Goal: Book appointment/travel/reservation

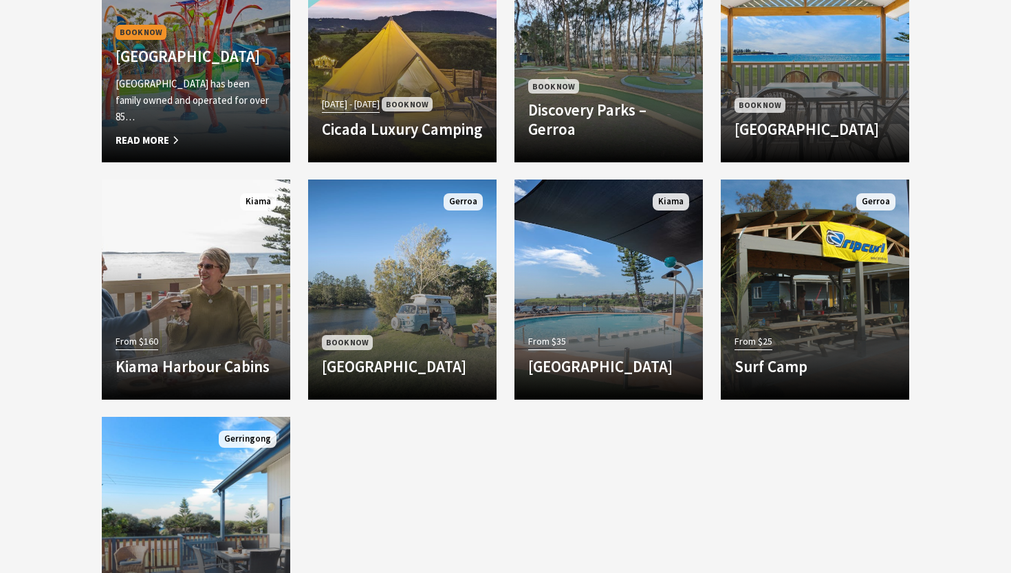
scroll to position [1322, 0]
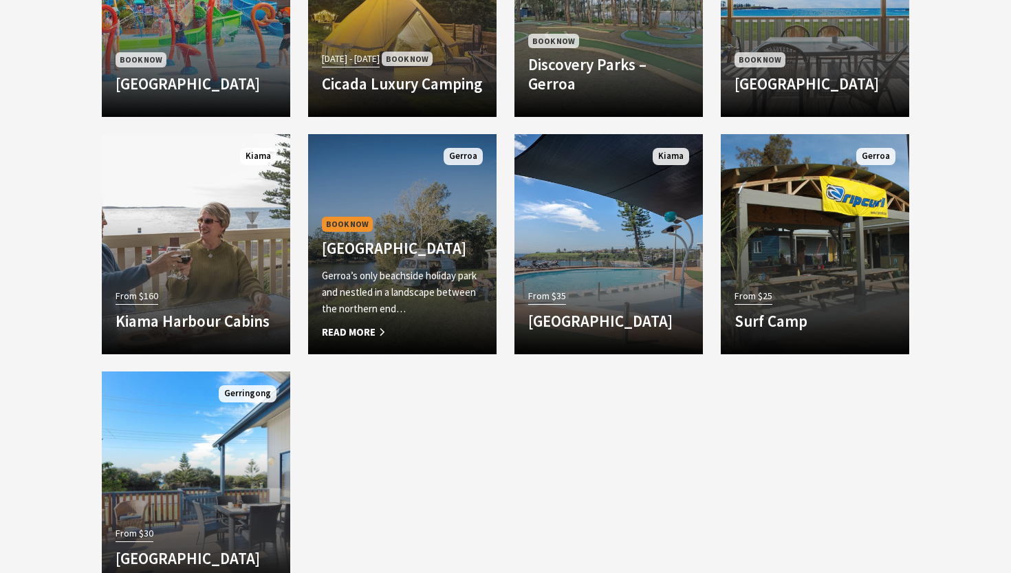
click at [377, 310] on p "Gerroa’s only beachside holiday park and nestled in a landscape between the nor…" at bounding box center [402, 293] width 161 height 50
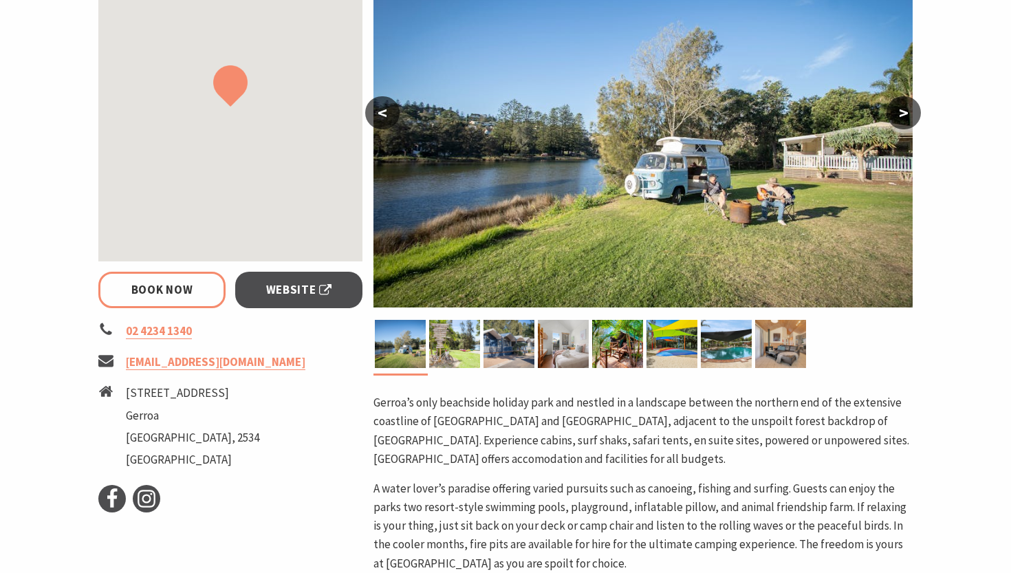
select select "3"
select select "2"
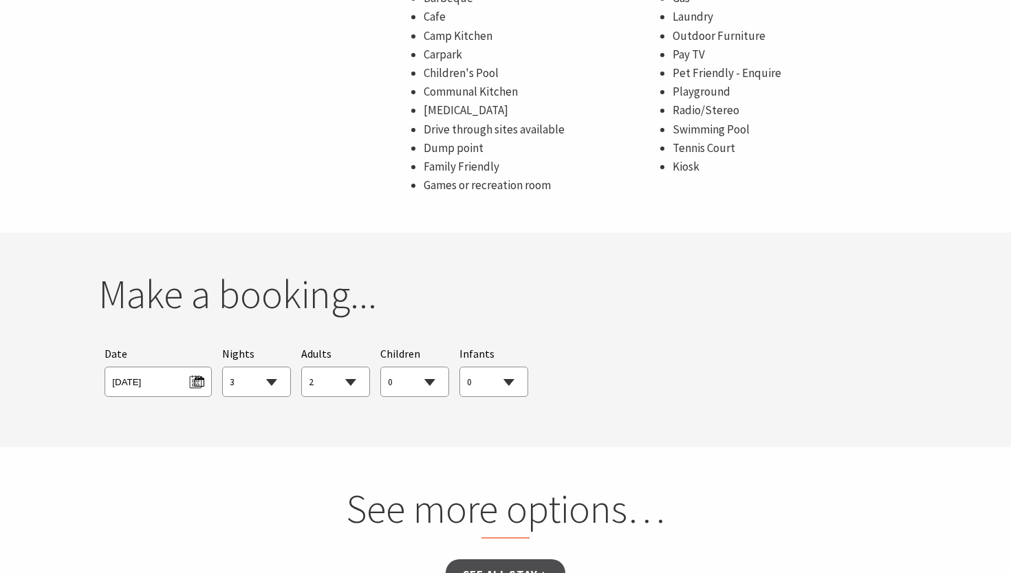
scroll to position [1219, 0]
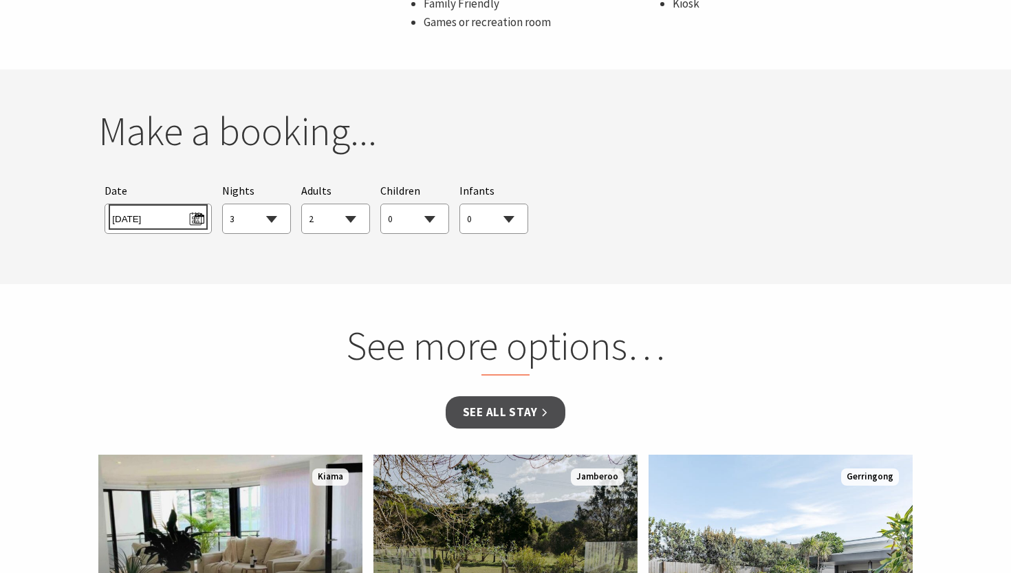
click at [144, 213] on span "Wed 17/09/2025" at bounding box center [157, 217] width 91 height 19
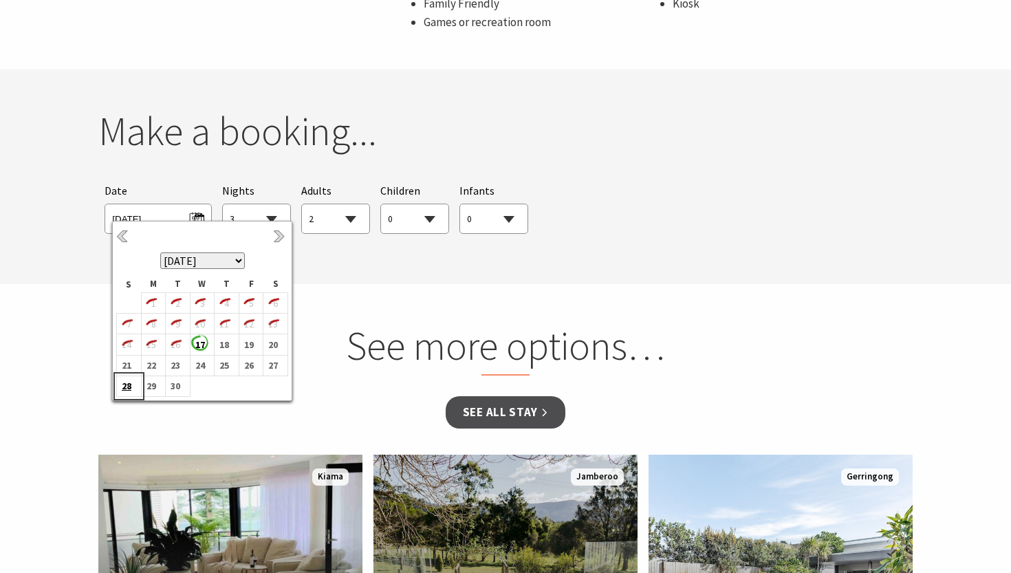
click at [129, 389] on b "28" at bounding box center [126, 386] width 18 height 18
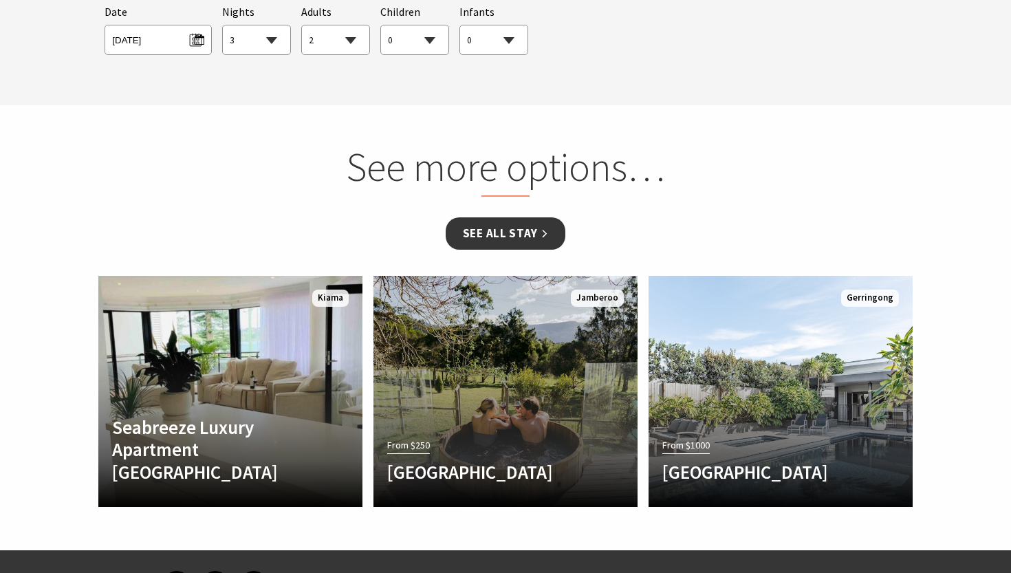
scroll to position [1420, 0]
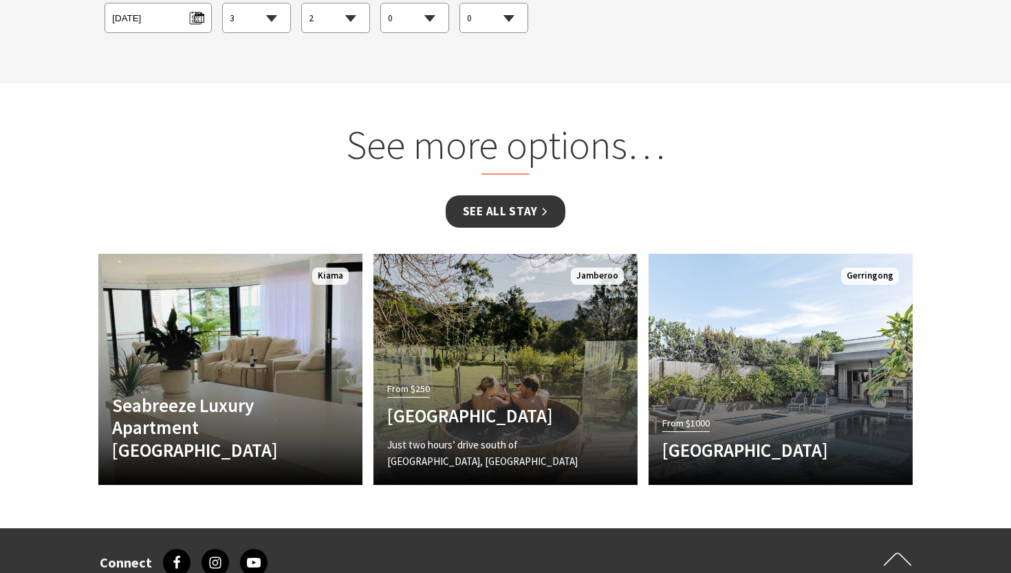
click at [495, 205] on link "See all Stay" at bounding box center [506, 211] width 120 height 32
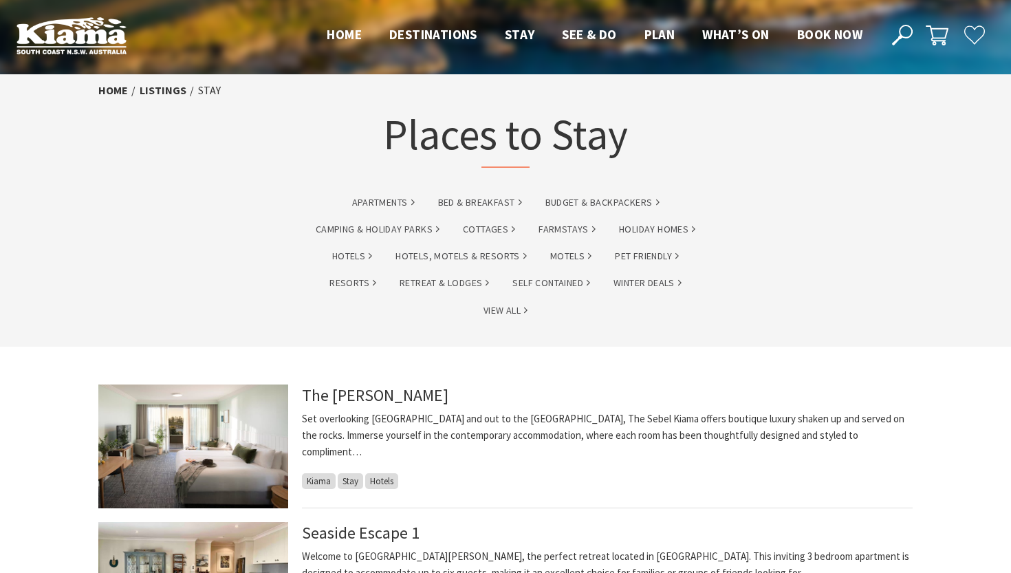
click at [398, 214] on ul "Apartments Bed & Breakfast Budget & backpackers Camping & Holiday Parks Cottage…" at bounding box center [506, 265] width 420 height 162
click at [398, 222] on link "Camping & Holiday Parks" at bounding box center [378, 229] width 124 height 16
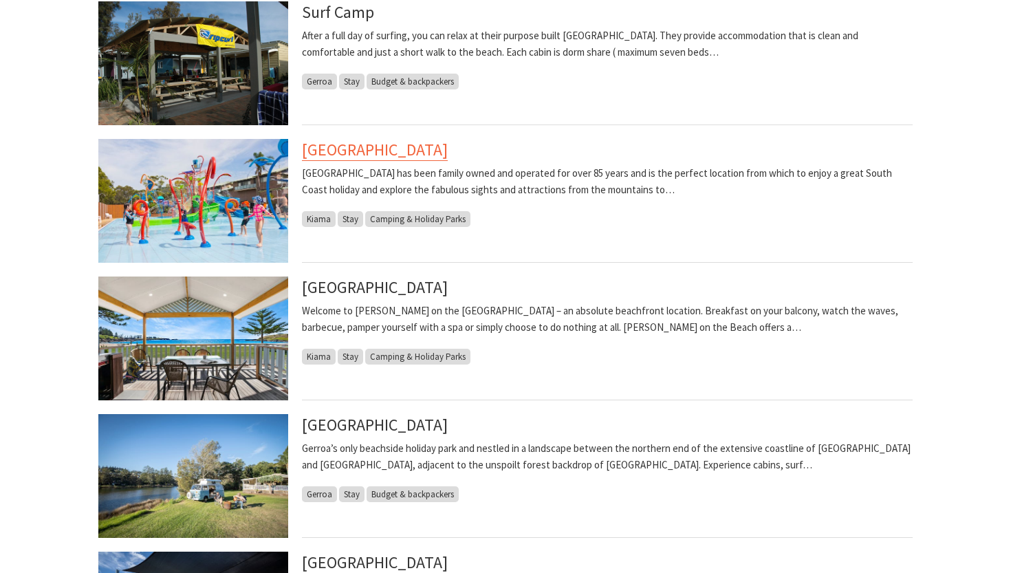
scroll to position [603, 0]
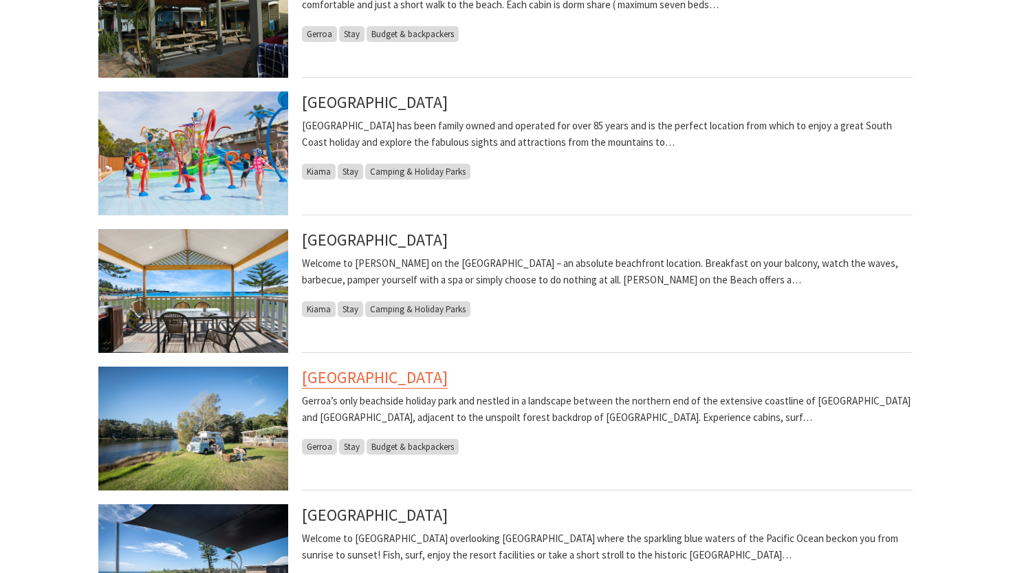
click at [418, 372] on link "[GEOGRAPHIC_DATA]" at bounding box center [375, 378] width 146 height 22
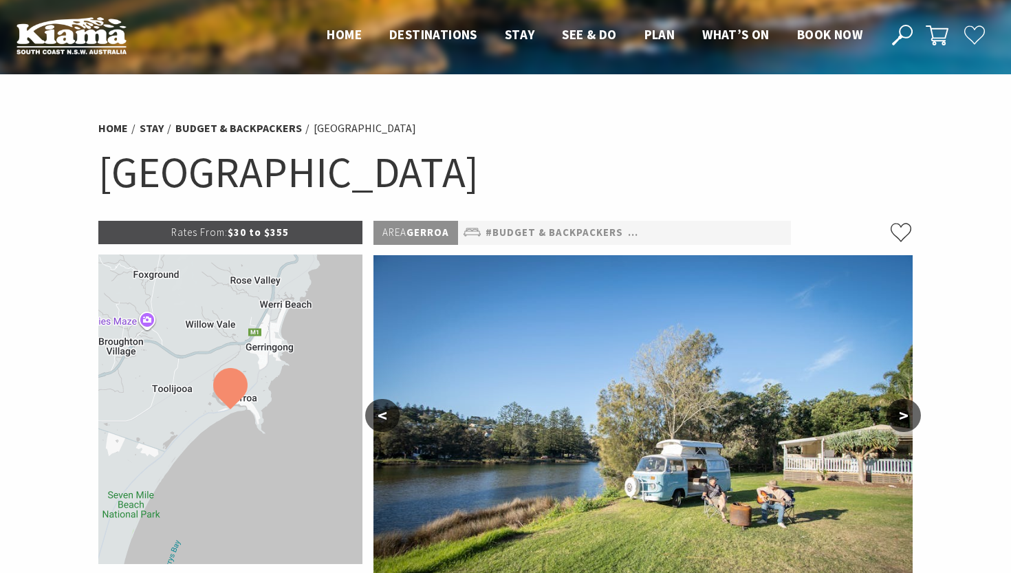
select select "3"
select select "2"
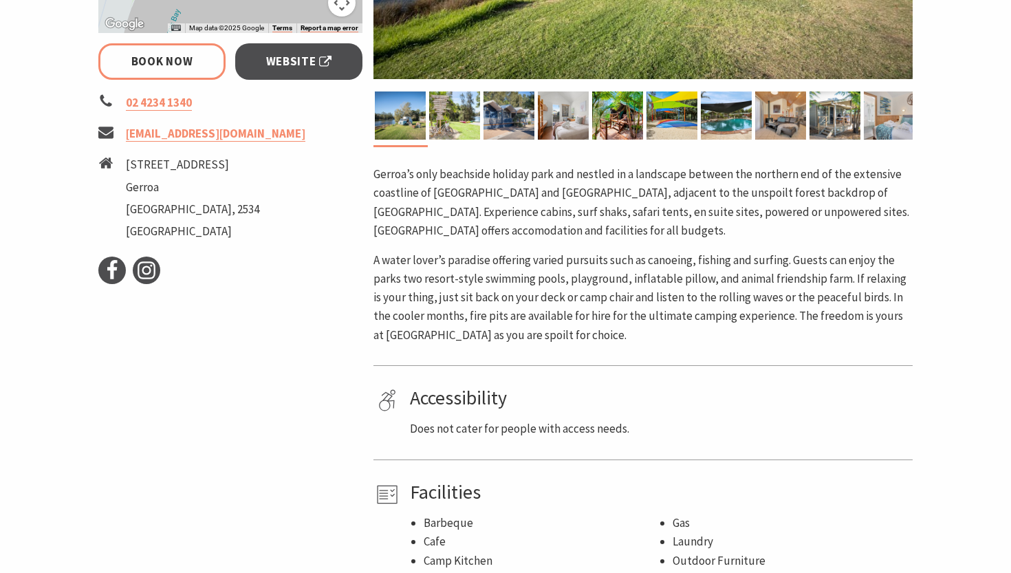
scroll to position [540, 0]
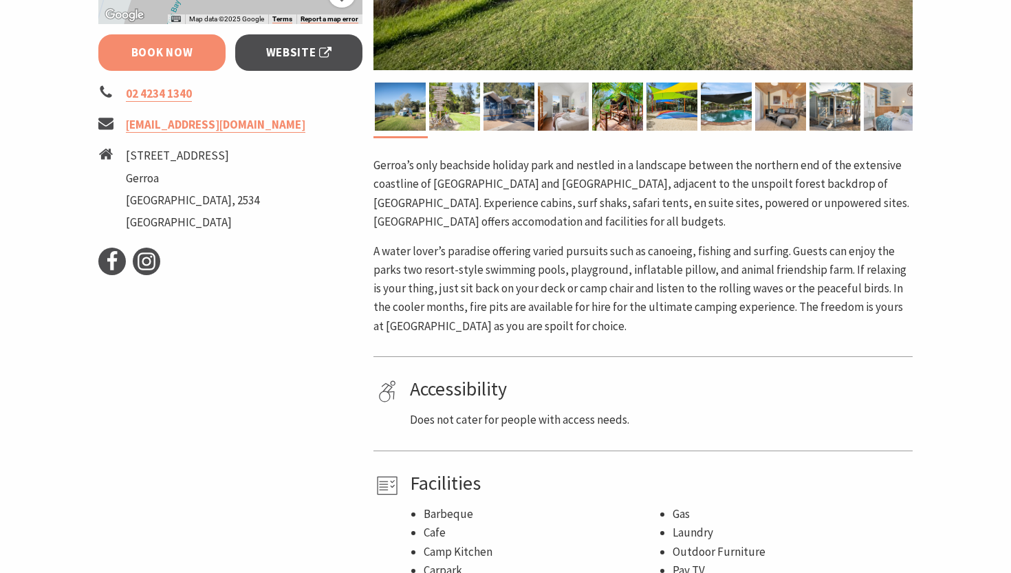
click at [189, 54] on link "Book Now" at bounding box center [161, 52] width 127 height 36
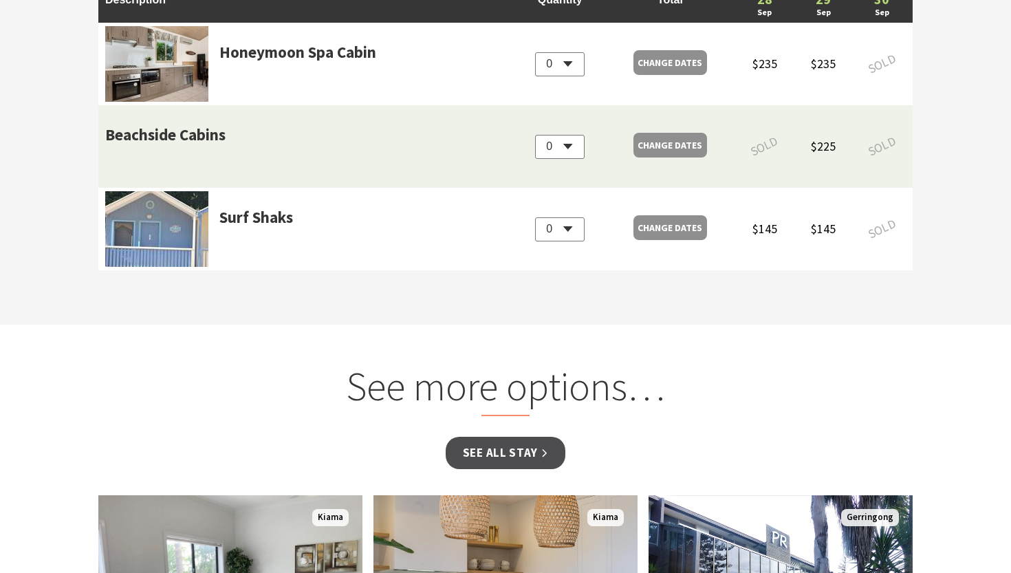
scroll to position [1333, 0]
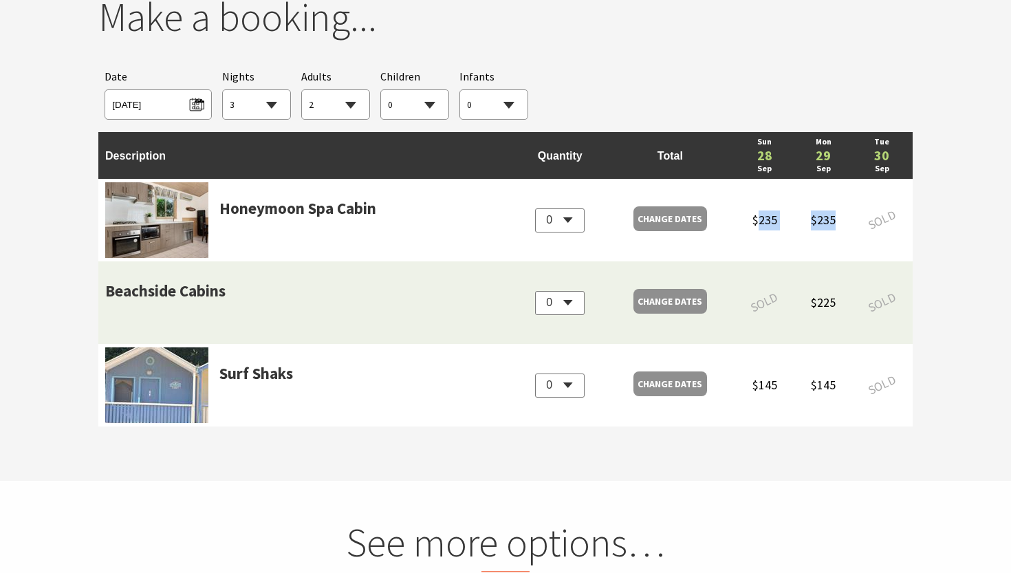
drag, startPoint x: 757, startPoint y: 217, endPoint x: 832, endPoint y: 221, distance: 75.1
click at [834, 219] on tr "Honeymoon Spa Cabin 0 Change Dates $650 $235 $235 SOLD" at bounding box center [505, 220] width 814 height 83
click at [832, 221] on span "$235" at bounding box center [823, 220] width 25 height 16
